Goal: Information Seeking & Learning: Understand process/instructions

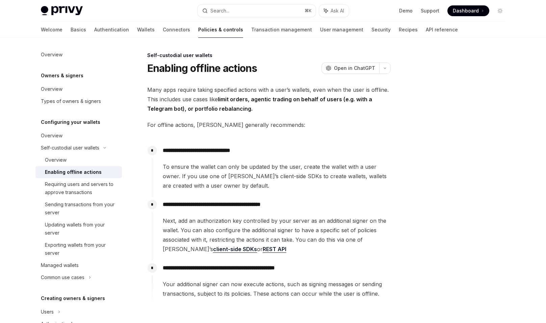
click at [149, 109] on strong "limit orders, agentic trading on behalf of users (e.g. with a Telegram bot), or…" at bounding box center [259, 104] width 225 height 16
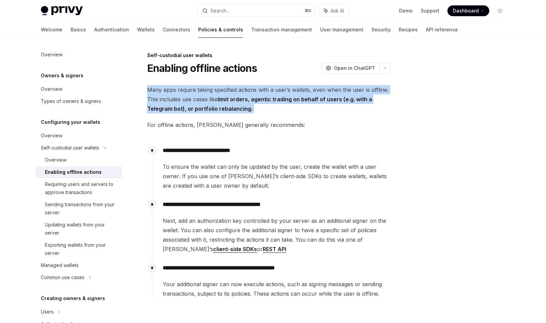
click at [140, 126] on div "**********" at bounding box center [205, 228] width 373 height 354
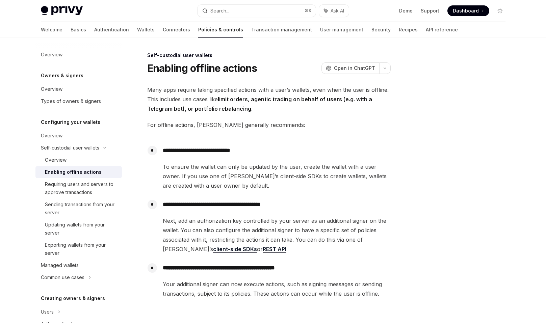
click at [141, 125] on div "**********" at bounding box center [205, 228] width 373 height 354
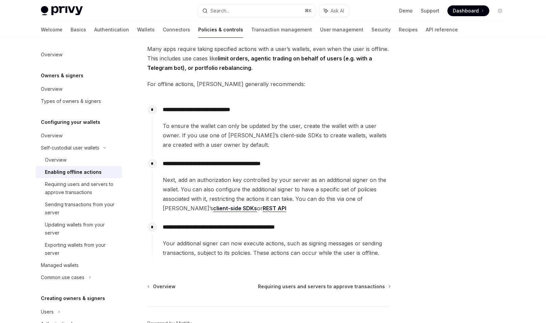
scroll to position [43, 0]
